Goal: Task Accomplishment & Management: Use online tool/utility

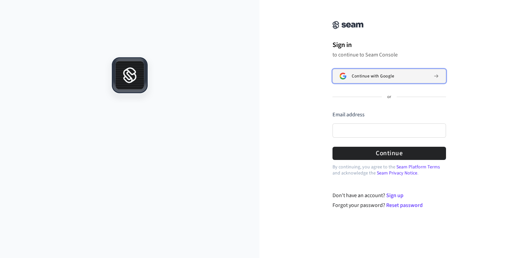
click at [357, 69] on button "Continue with Google" at bounding box center [389, 76] width 114 height 14
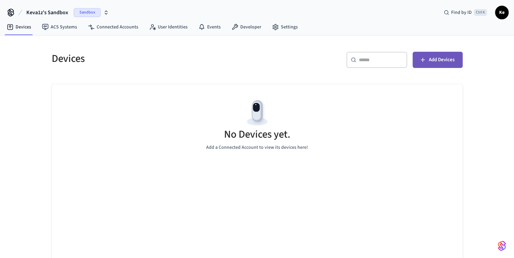
click at [419, 55] on button "Add Devices" at bounding box center [438, 60] width 50 height 16
click at [117, 23] on link "Connected Accounts" at bounding box center [112, 27] width 61 height 12
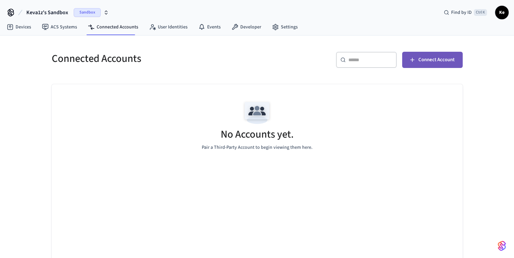
click at [420, 55] on button "Connect Account" at bounding box center [432, 60] width 60 height 16
